Goal: Information Seeking & Learning: Learn about a topic

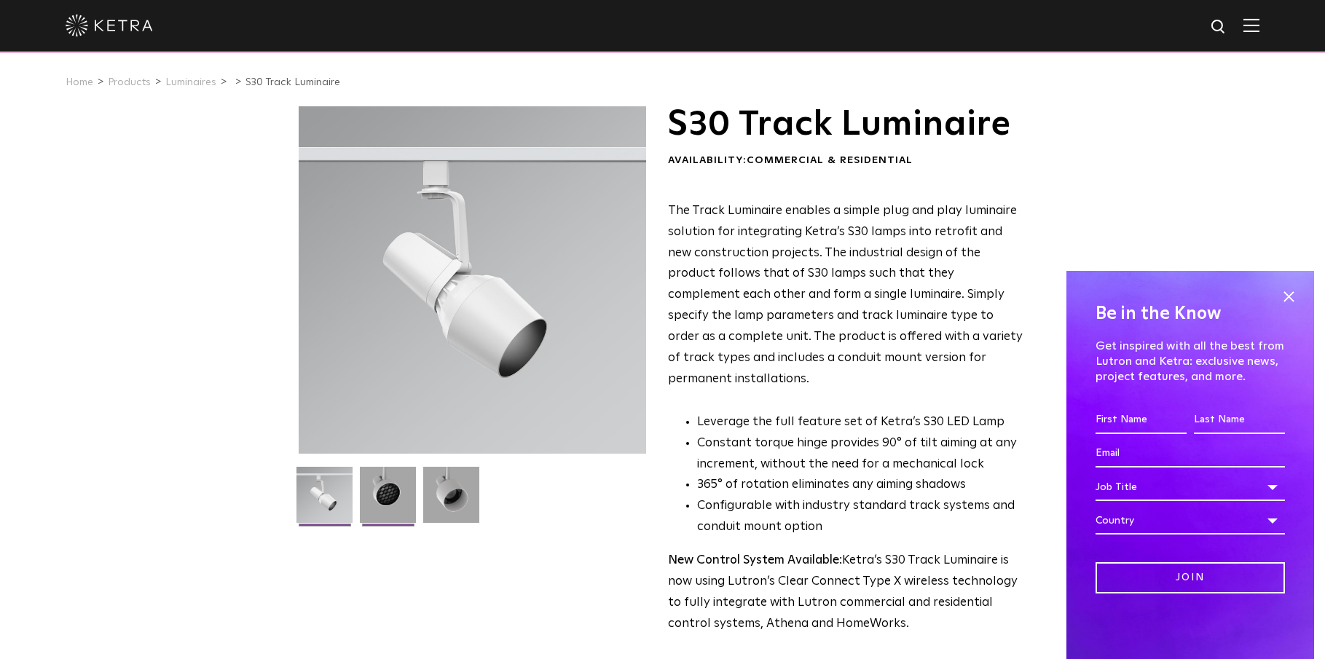
click at [395, 489] on img at bounding box center [388, 500] width 56 height 67
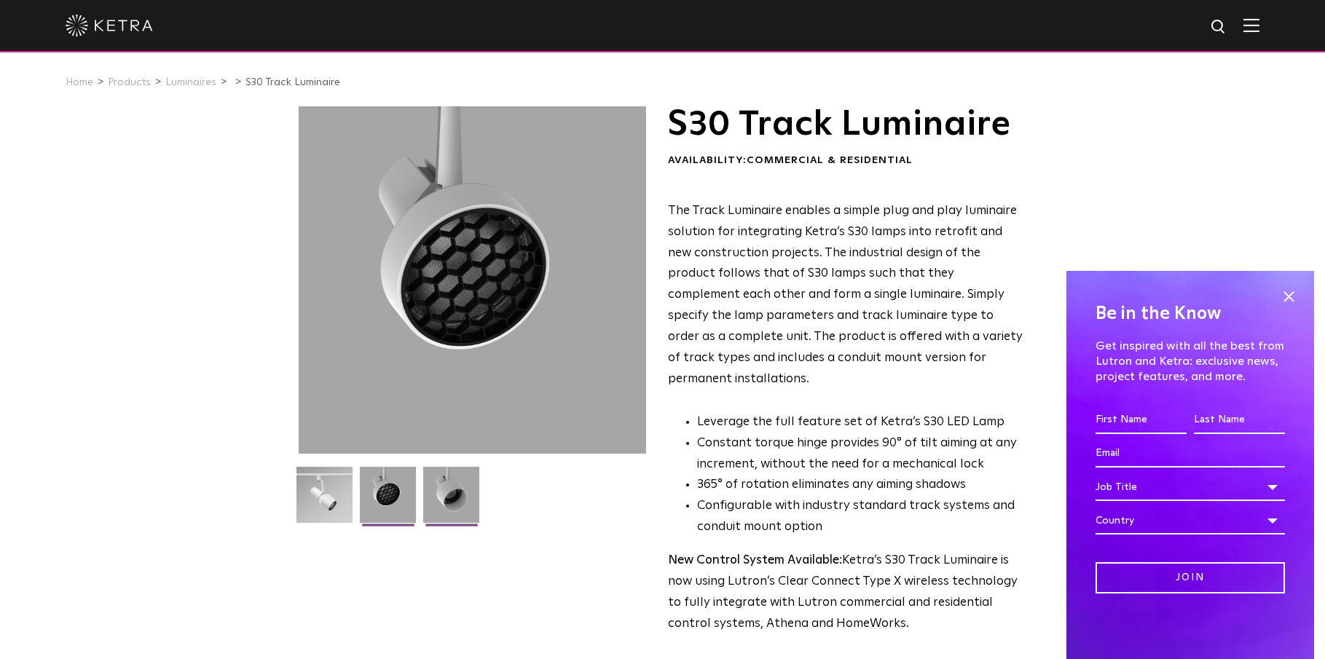
click at [439, 488] on img at bounding box center [451, 500] width 56 height 67
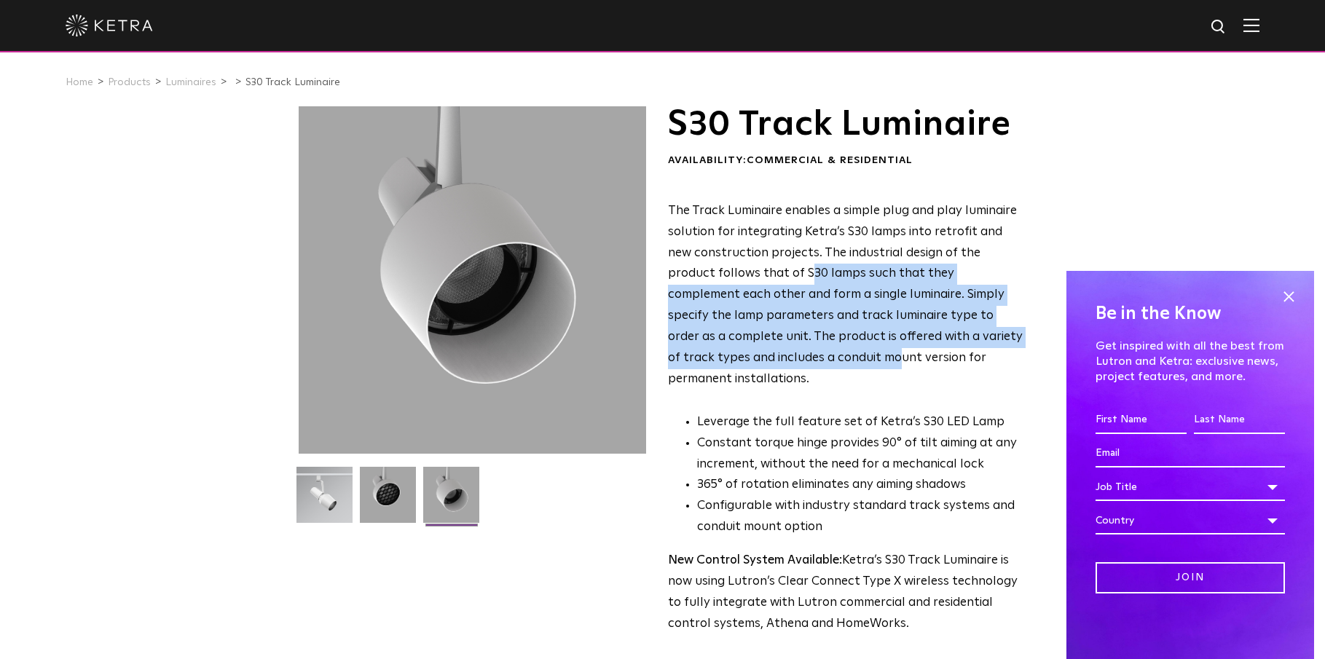
drag, startPoint x: 759, startPoint y: 275, endPoint x: 790, endPoint y: 342, distance: 73.6
click at [790, 342] on p "The Track Luminaire enables a simple plug and play luminaire solution for integ…" at bounding box center [845, 295] width 355 height 189
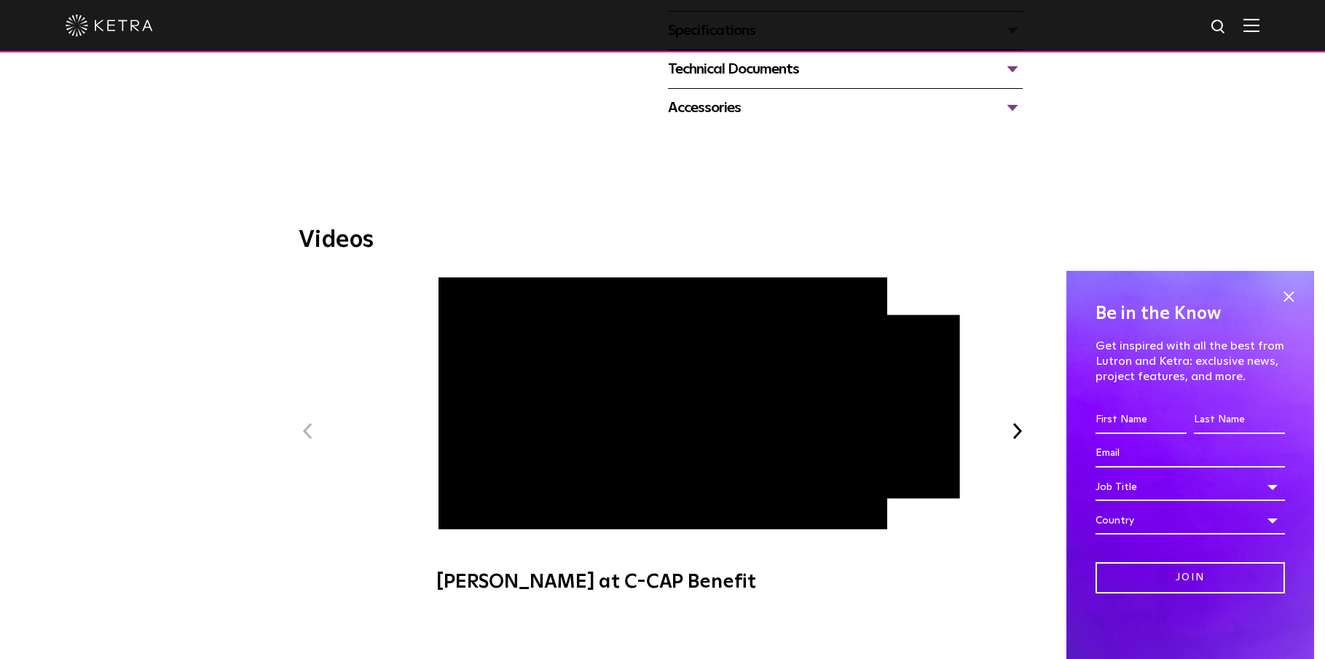
scroll to position [674, 0]
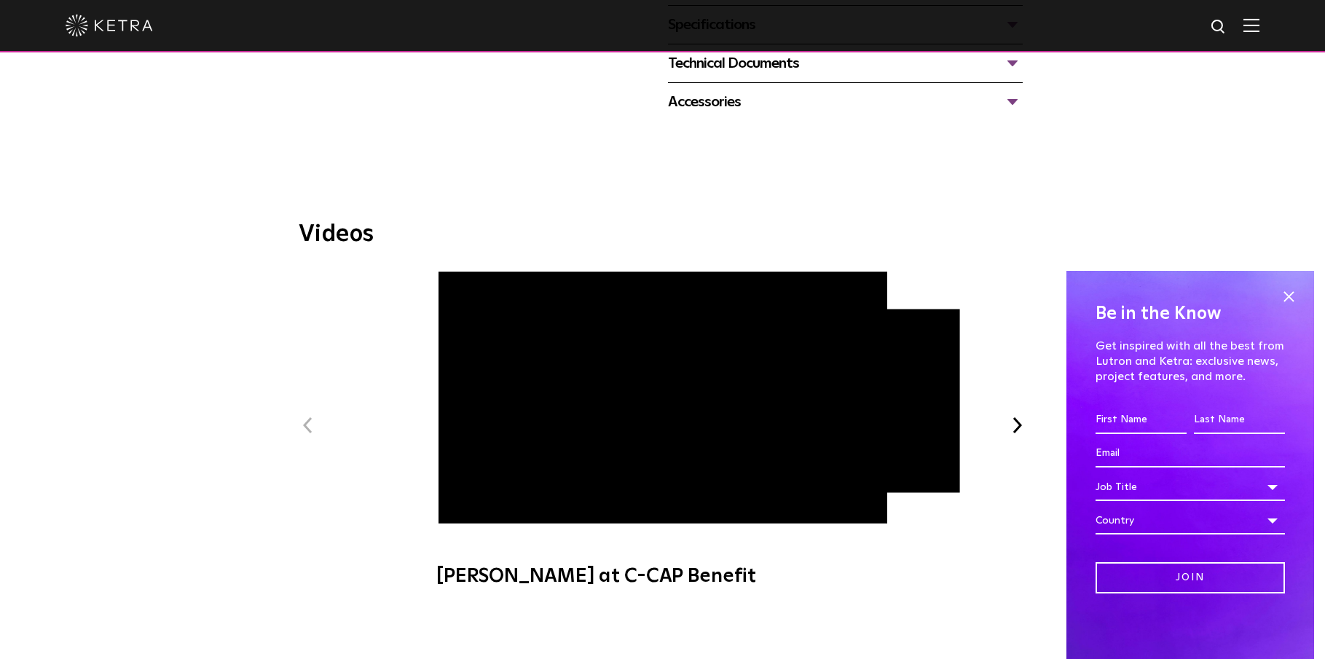
click at [460, 480] on span "[PERSON_NAME] at C-CAP Benefit" at bounding box center [662, 436] width 490 height 331
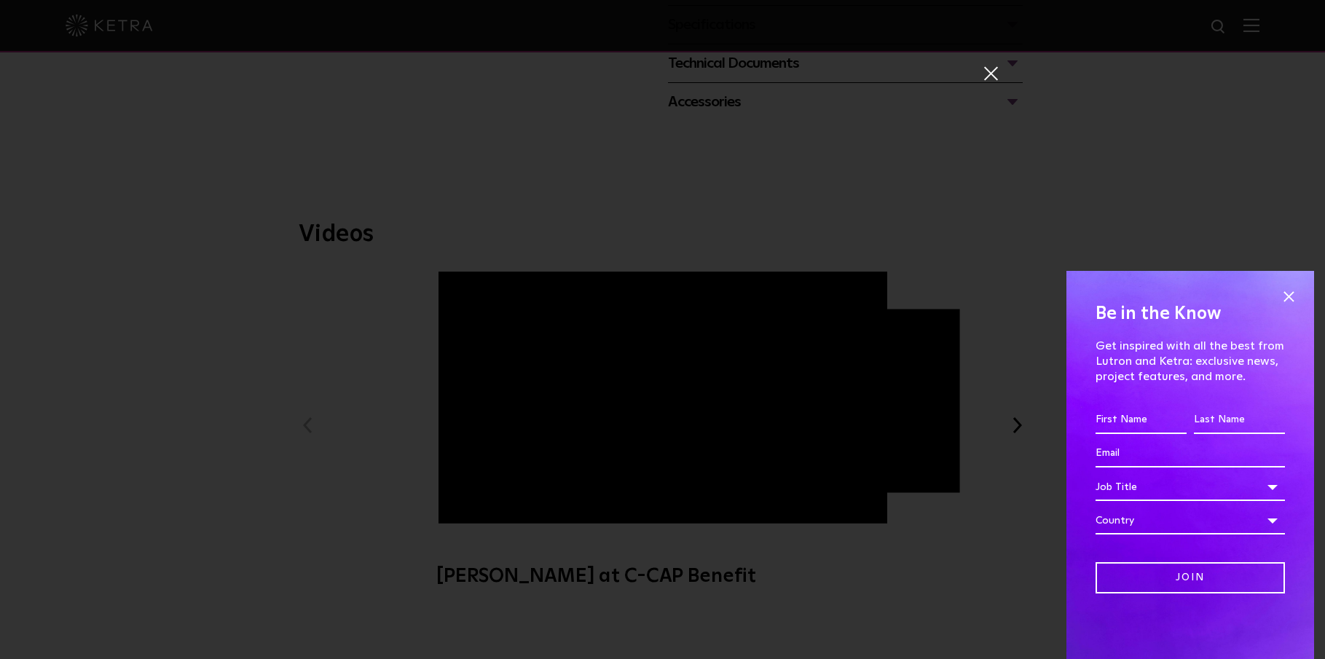
click at [991, 70] on span at bounding box center [990, 73] width 16 height 15
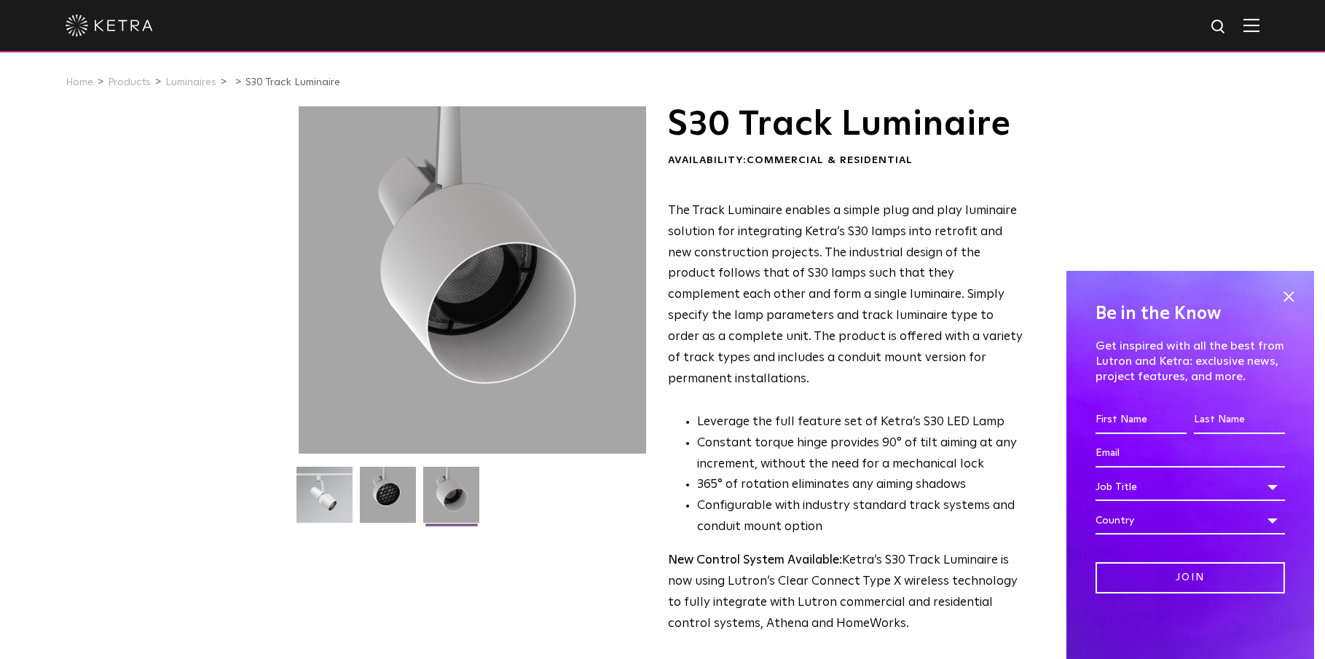
scroll to position [0, 0]
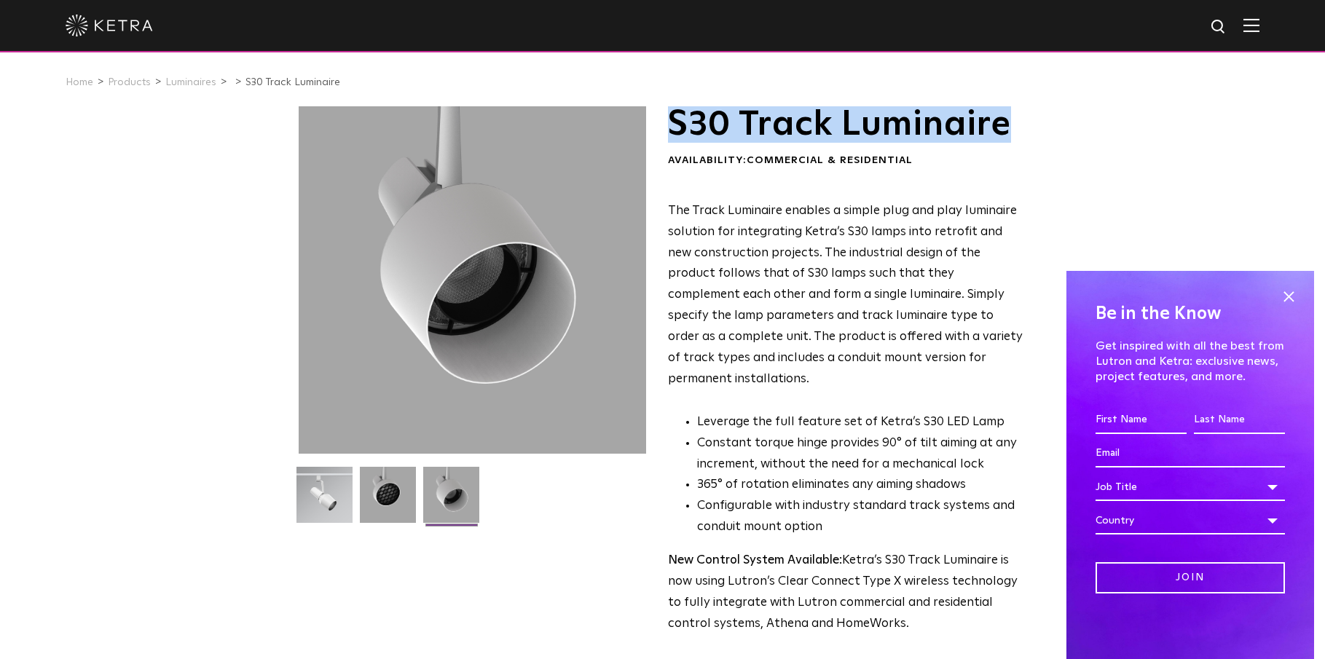
drag, startPoint x: 663, startPoint y: 116, endPoint x: 1037, endPoint y: 115, distance: 374.3
click at [1037, 115] on div "S30 Track Luminaire Availability: Commercial & Residential The Track Luminaire …" at bounding box center [662, 450] width 757 height 688
copy h1 "S30 Track Luminaire"
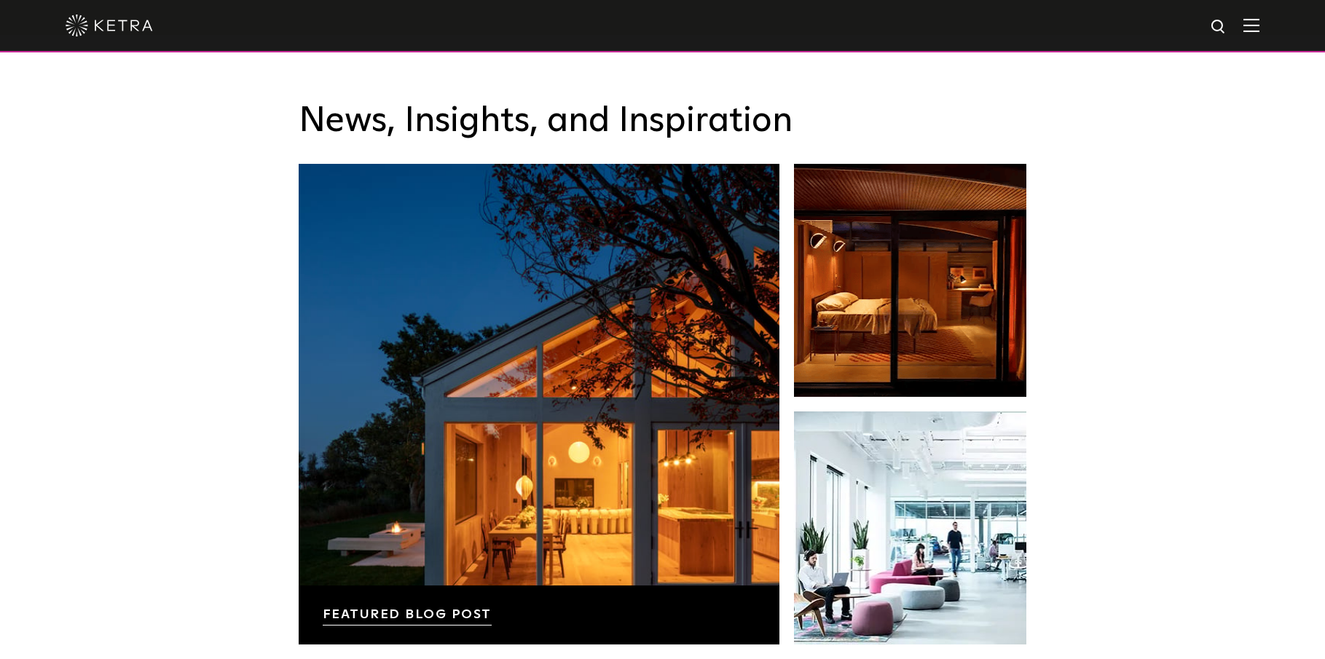
scroll to position [2320, 0]
